Goal: Use online tool/utility

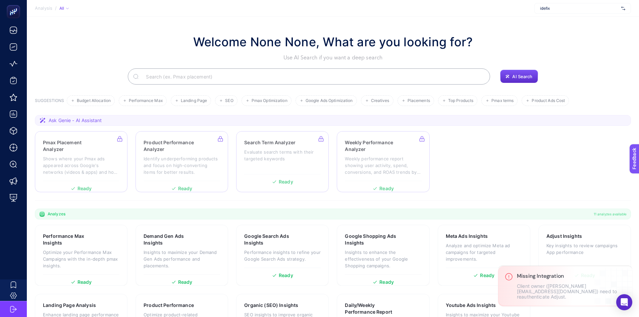
click at [175, 76] on input "Search" at bounding box center [313, 76] width 344 height 19
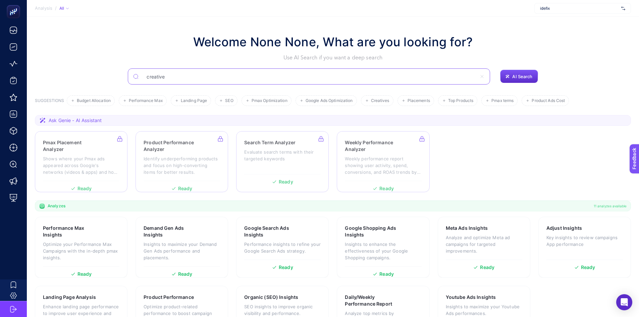
type input "creative"
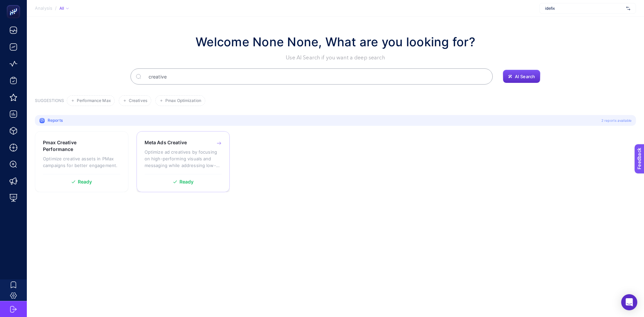
click at [211, 148] on div "Meta Ads Creative Optimize ad creatives by focusing on high-performing visuals …" at bounding box center [183, 156] width 77 height 35
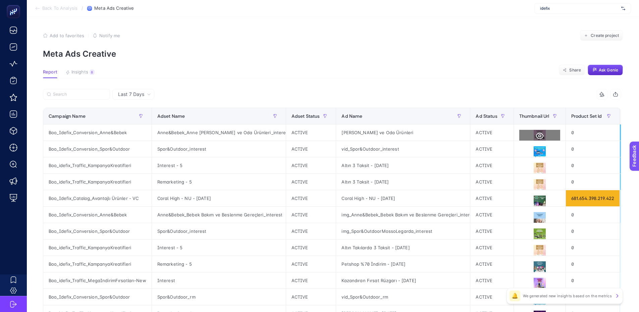
click at [538, 135] on icon at bounding box center [540, 136] width 8 height 8
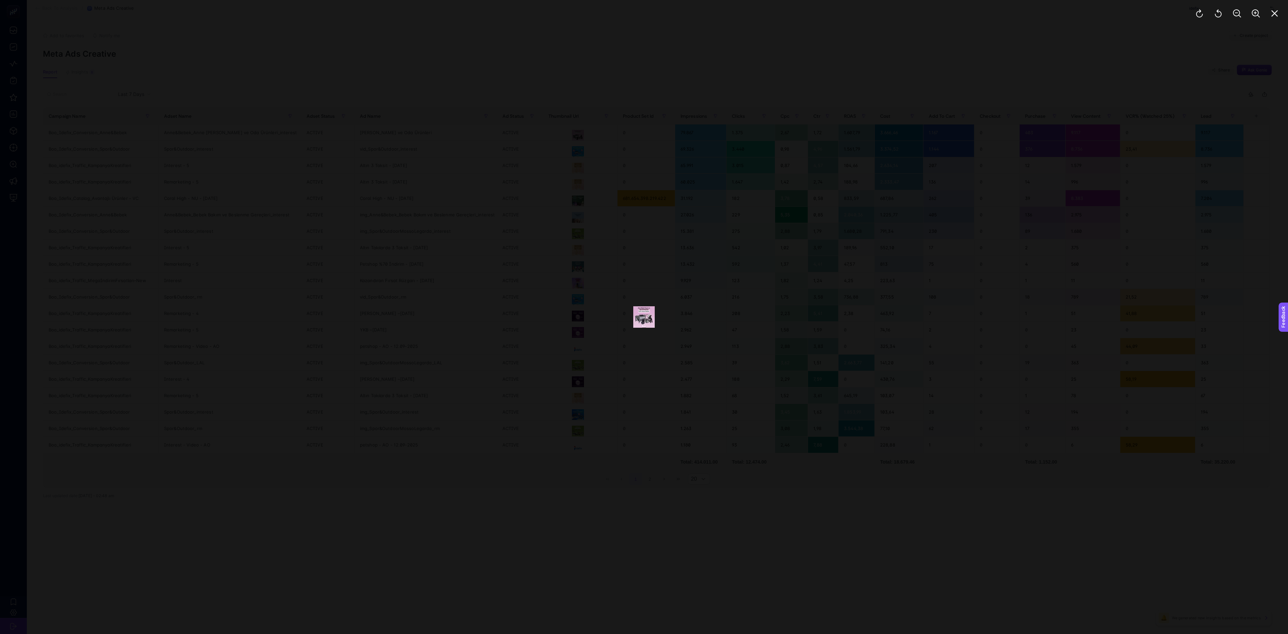
click at [644, 248] on div at bounding box center [644, 317] width 1288 height 634
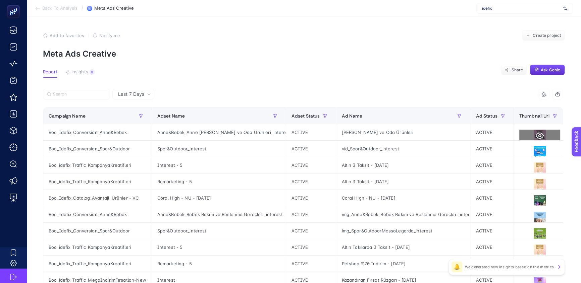
click at [536, 134] on icon at bounding box center [540, 136] width 8 height 8
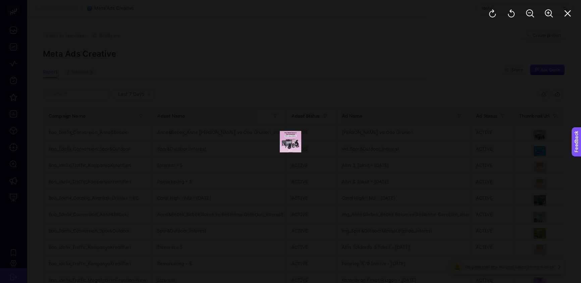
click at [300, 139] on img at bounding box center [290, 141] width 21 height 21
click at [283, 144] on img at bounding box center [290, 141] width 21 height 21
click at [294, 141] on img at bounding box center [290, 141] width 21 height 21
click at [469, 155] on div at bounding box center [290, 141] width 581 height 283
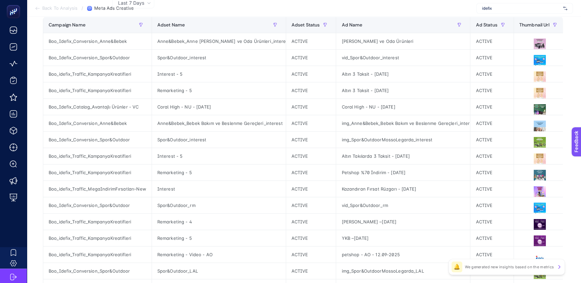
scroll to position [91, 2]
click at [536, 59] on icon at bounding box center [540, 61] width 8 height 6
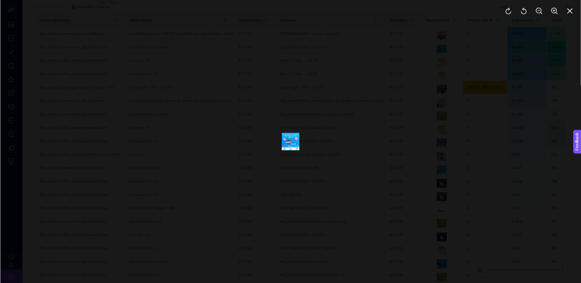
scroll to position [0, 0]
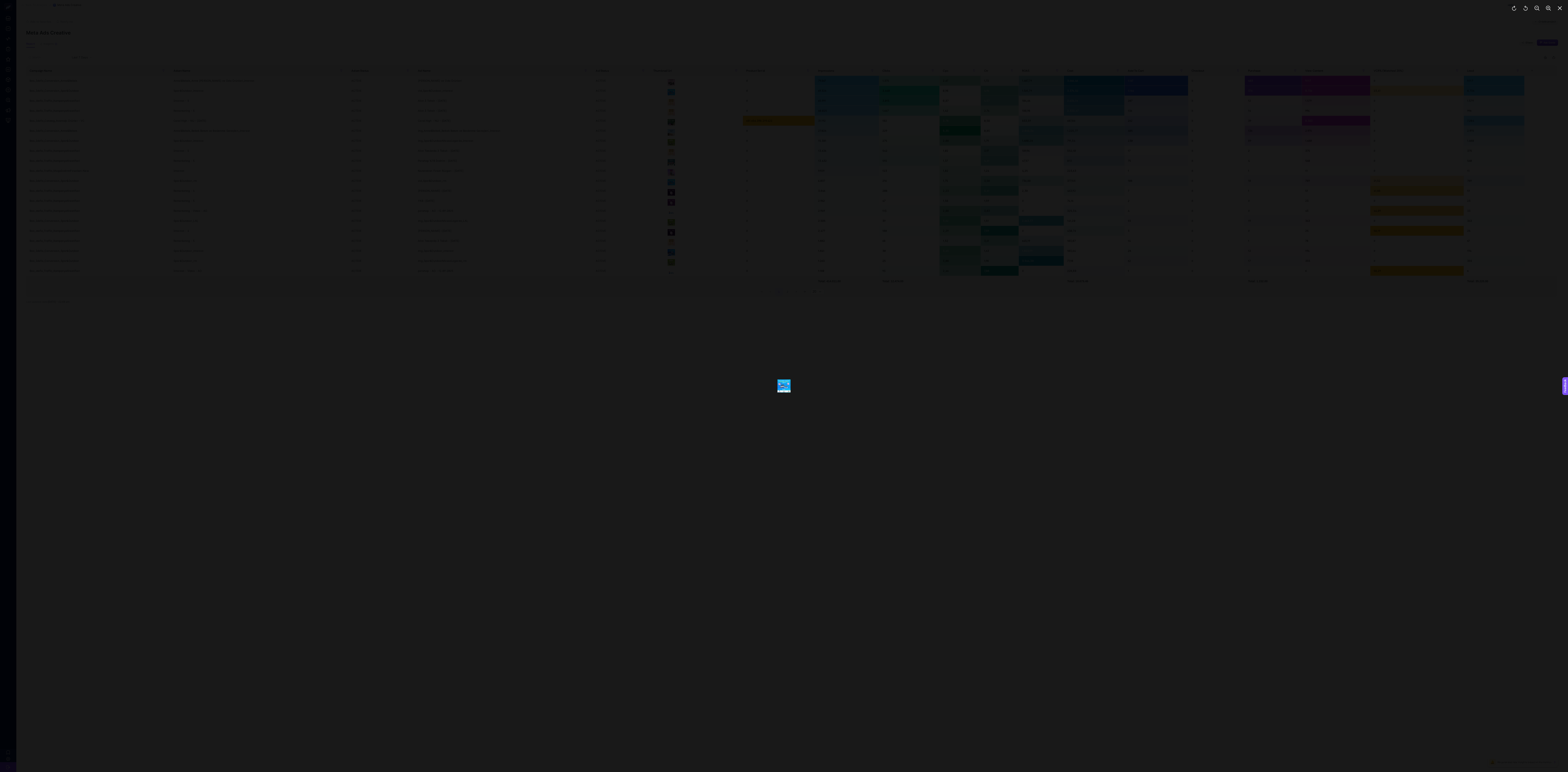
click at [392, 193] on div at bounding box center [784, 386] width 1568 height 772
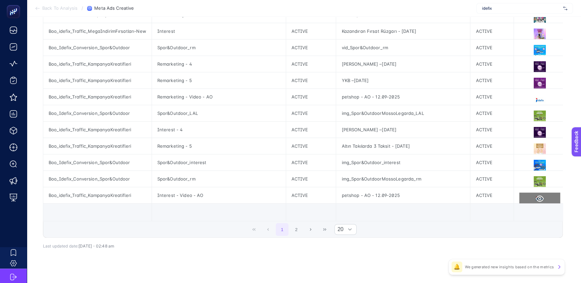
scroll to position [259, 0]
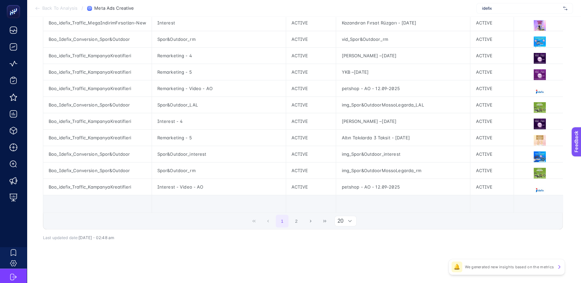
click at [347, 222] on div at bounding box center [349, 221] width 13 height 10
click at [347, 247] on li "50" at bounding box center [348, 251] width 22 height 13
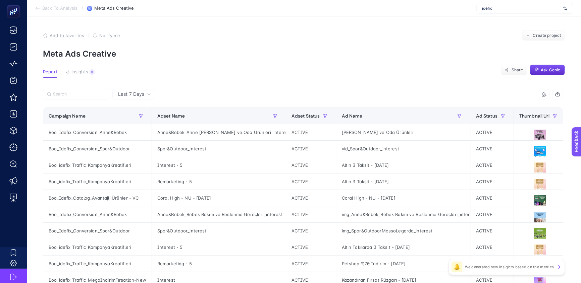
scroll to position [30, 2]
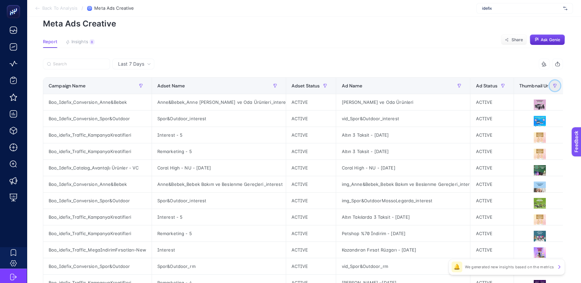
click at [553, 84] on icon "button" at bounding box center [555, 86] width 4 height 4
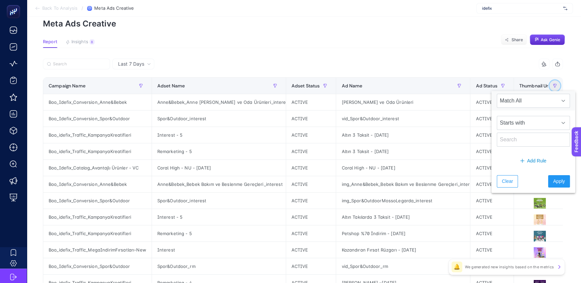
click at [553, 84] on icon "button" at bounding box center [555, 86] width 4 height 4
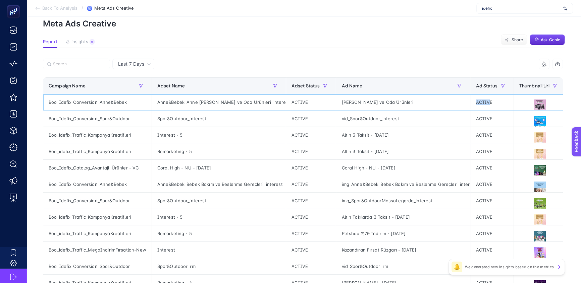
drag, startPoint x: 484, startPoint y: 101, endPoint x: 472, endPoint y: 104, distance: 12.5
click at [472, 104] on div "ACTIVE" at bounding box center [491, 102] width 43 height 16
drag, startPoint x: 387, startPoint y: 104, endPoint x: 312, endPoint y: 104, distance: 75.8
click at [411, 100] on div "[PERSON_NAME] ve Oda Ürünleri" at bounding box center [403, 102] width 134 height 16
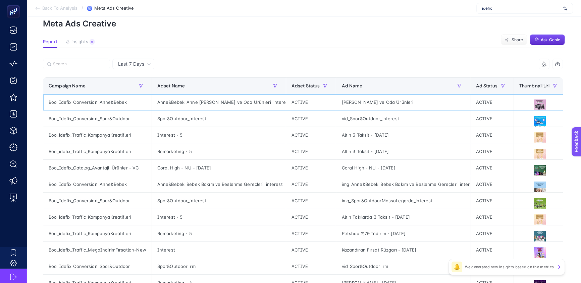
drag, startPoint x: 433, startPoint y: 102, endPoint x: 327, endPoint y: 103, distance: 105.7
click at [369, 117] on div "vid_Spor&Outdoor_interest" at bounding box center [403, 119] width 134 height 16
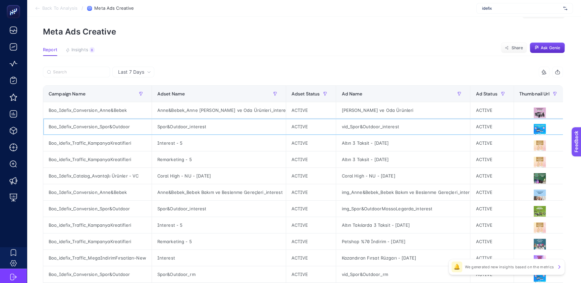
scroll to position [0, 2]
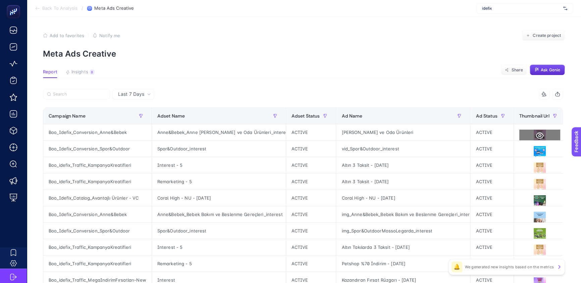
click at [536, 134] on icon at bounding box center [540, 136] width 8 height 8
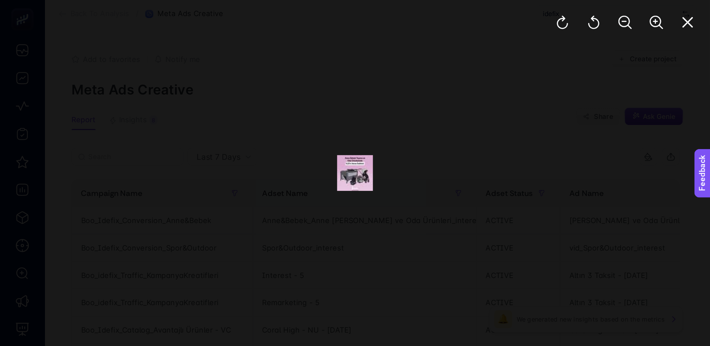
scroll to position [0, 0]
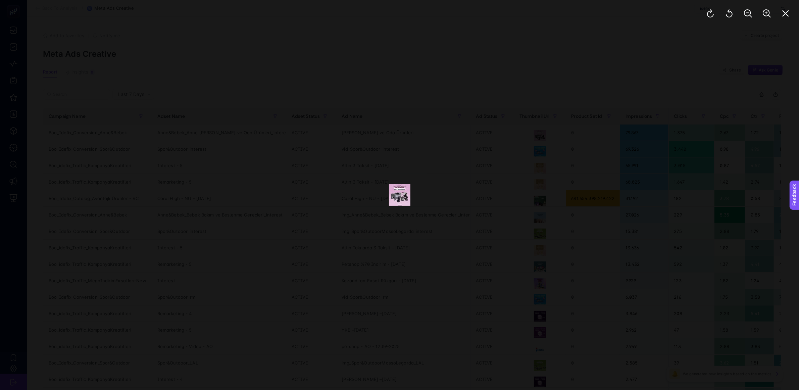
click at [473, 163] on div at bounding box center [399, 195] width 799 height 390
